Goal: Entertainment & Leisure: Consume media (video, audio)

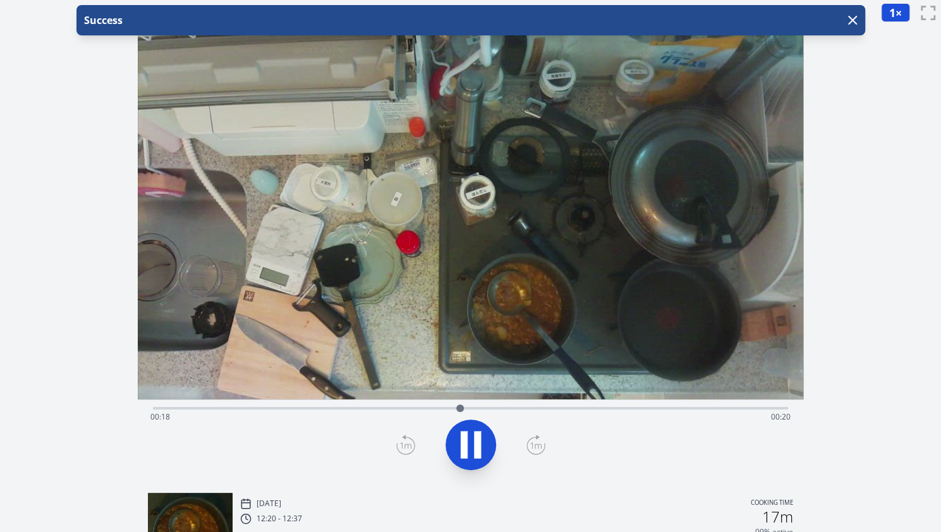
click at [224, 412] on div "Time elapsed: 00:18 Time remaining: 00:20" at bounding box center [470, 417] width 640 height 20
click at [855, 19] on icon "button" at bounding box center [852, 20] width 15 height 15
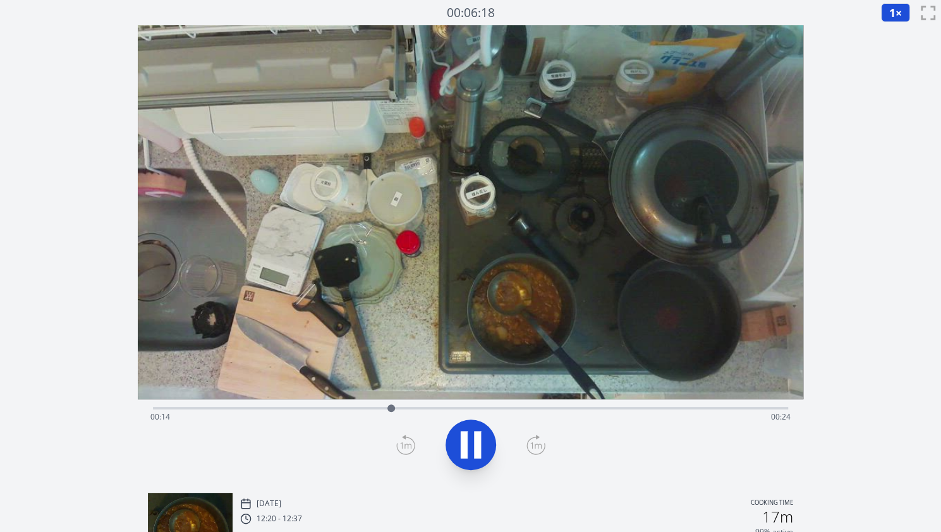
click at [575, 403] on div "Time elapsed: 00:14 Time remaining: 00:24" at bounding box center [470, 406] width 635 height 15
click at [483, 436] on icon at bounding box center [470, 444] width 35 height 35
click at [468, 439] on icon at bounding box center [470, 444] width 35 height 35
click at [223, 405] on div "Time elapsed: 00:32 Time remaining: 00:05" at bounding box center [470, 406] width 635 height 15
click at [350, 406] on div "Time elapsed: 00:04 Time remaining: 00:34" at bounding box center [470, 406] width 635 height 15
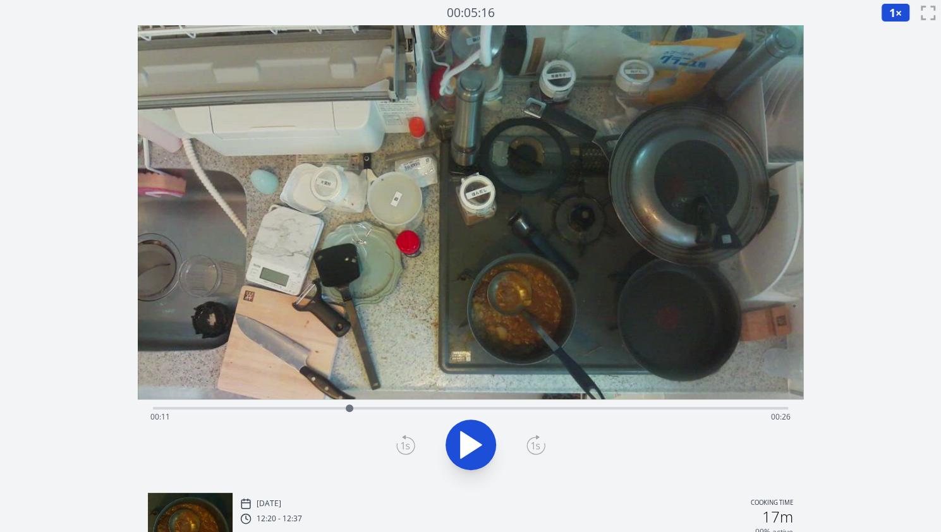
click at [679, 407] on div "Time elapsed: 00:11 Time remaining: 00:26" at bounding box center [470, 417] width 640 height 20
click at [721, 412] on div "Time elapsed: 00:31 Time remaining: 00:07" at bounding box center [470, 417] width 640 height 20
click at [736, 412] on div "Time elapsed: 00:33 Time remaining: 00:04" at bounding box center [470, 417] width 640 height 20
click at [655, 404] on div "Time elapsed: 00:34 Time remaining: 00:04" at bounding box center [470, 406] width 635 height 15
click at [670, 407] on div "Time elapsed: 00:29 Time remaining: 00:08" at bounding box center [470, 417] width 640 height 20
